Goal: Transaction & Acquisition: Subscribe to service/newsletter

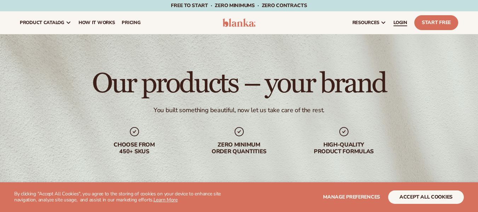
click at [409, 24] on link "LOGIN" at bounding box center [400, 22] width 21 height 23
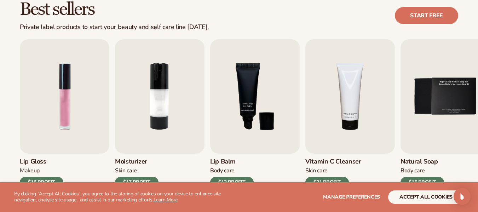
scroll to position [212, 0]
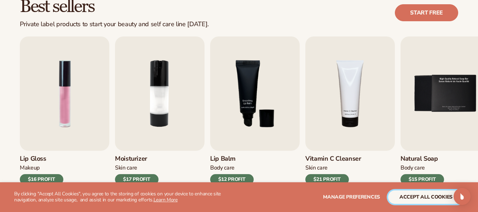
click at [426, 195] on button "accept all cookies" at bounding box center [426, 196] width 76 height 13
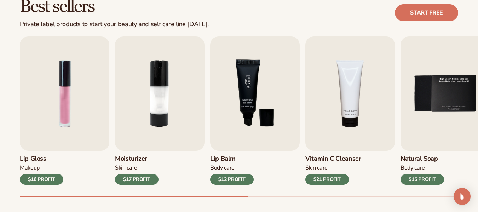
click at [241, 76] on img "3 / 9" at bounding box center [255, 93] width 90 height 114
click at [227, 176] on div "$12 PROFIT" at bounding box center [232, 179] width 44 height 11
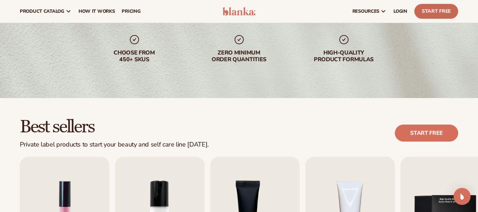
scroll to position [0, 0]
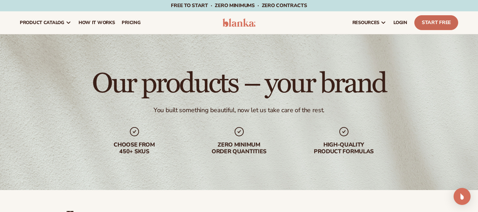
click at [429, 23] on link "Start Free" at bounding box center [436, 22] width 44 height 15
